Goal: Navigation & Orientation: Find specific page/section

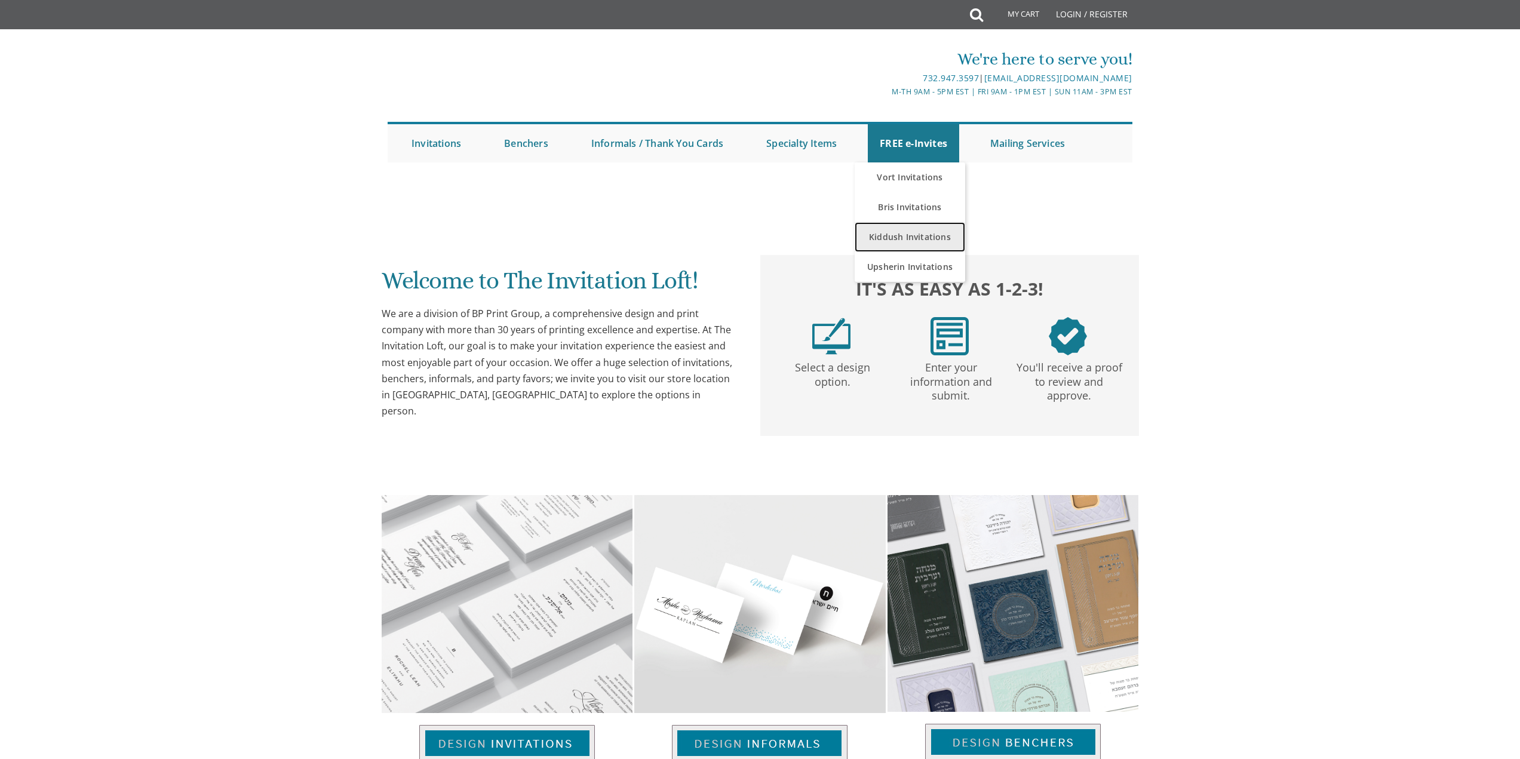
click at [910, 243] on link "Kiddush Invitations" at bounding box center [910, 237] width 111 height 30
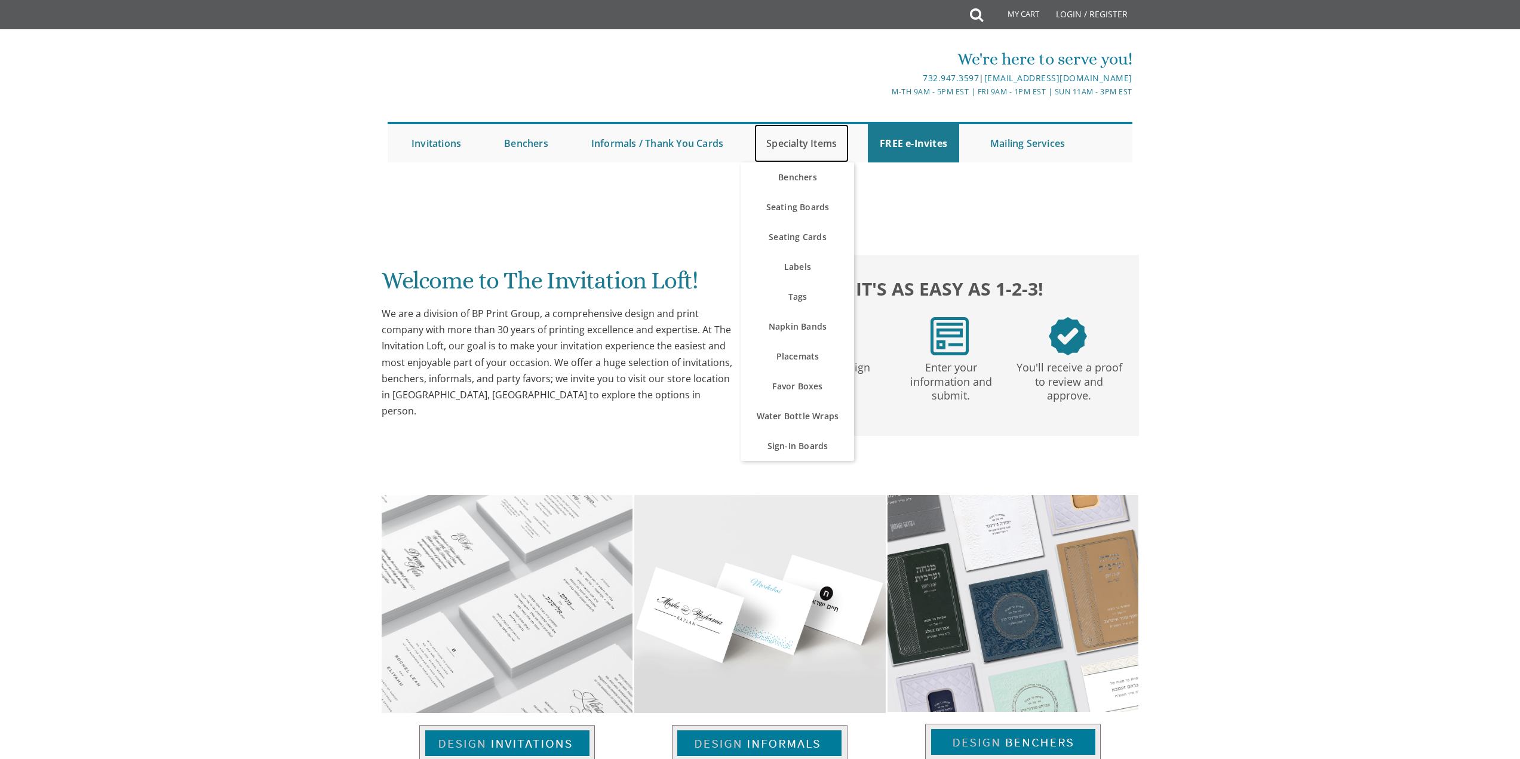
click at [809, 144] on link "Specialty Items" at bounding box center [801, 143] width 94 height 38
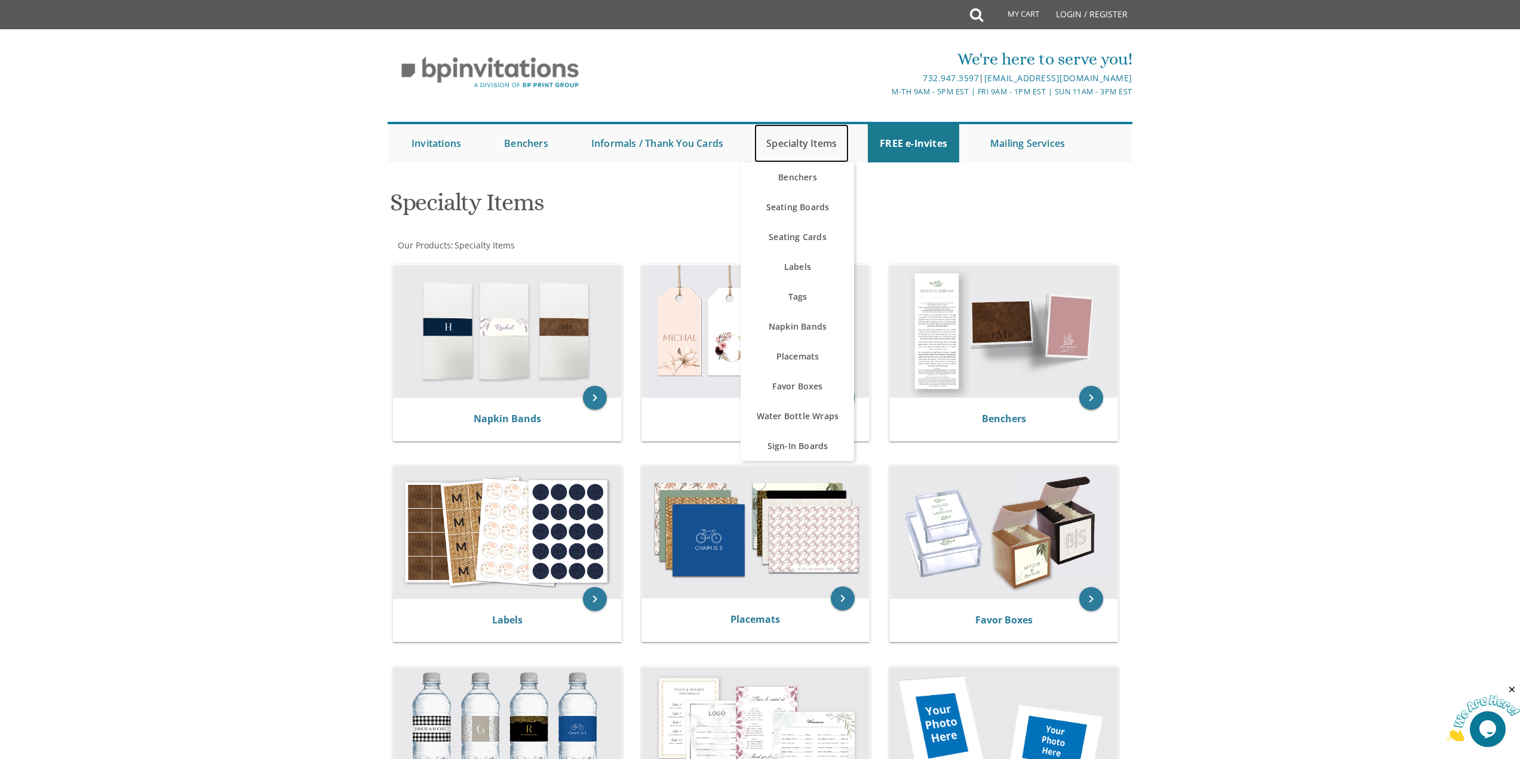
click at [787, 145] on link "Specialty Items" at bounding box center [801, 143] width 94 height 38
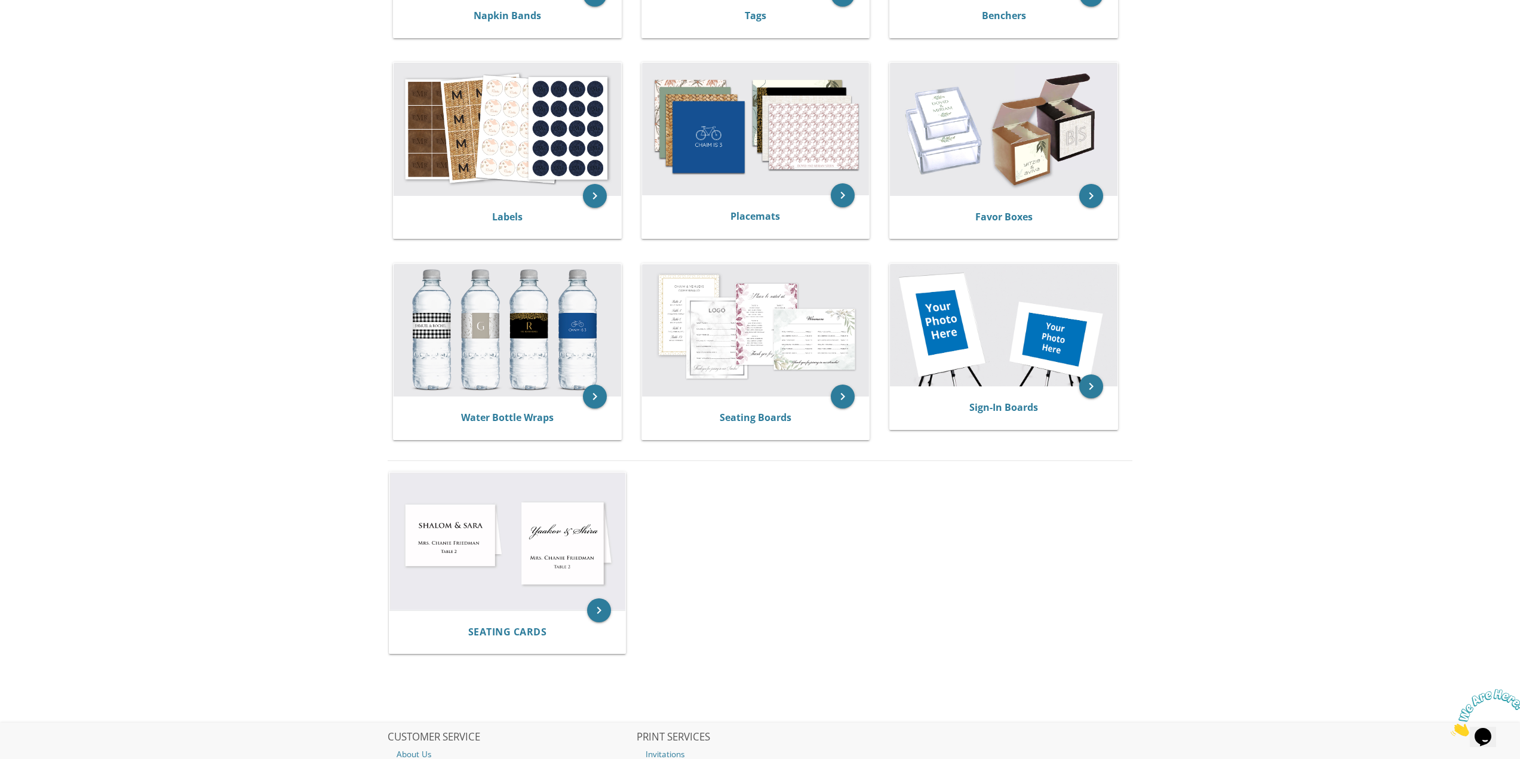
scroll to position [418, 0]
